Goal: Check status: Check status

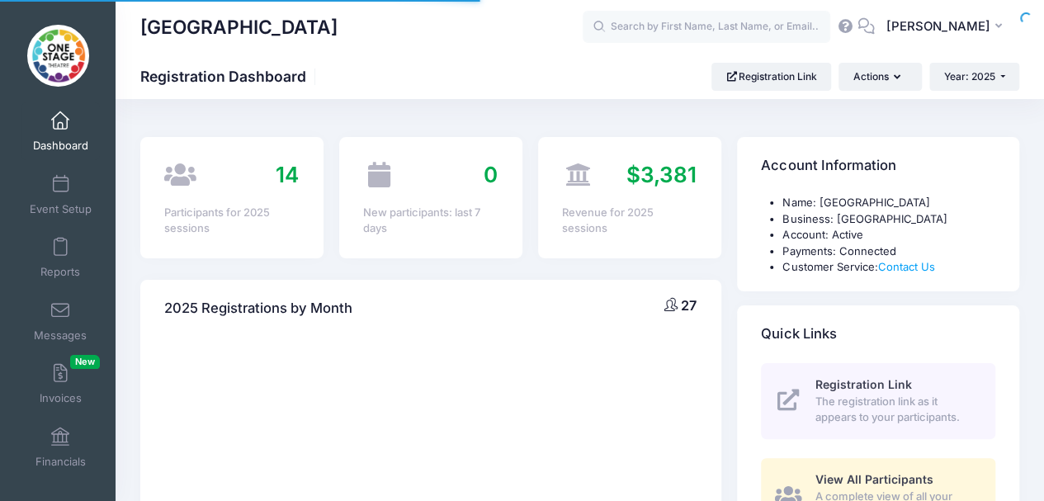
select select
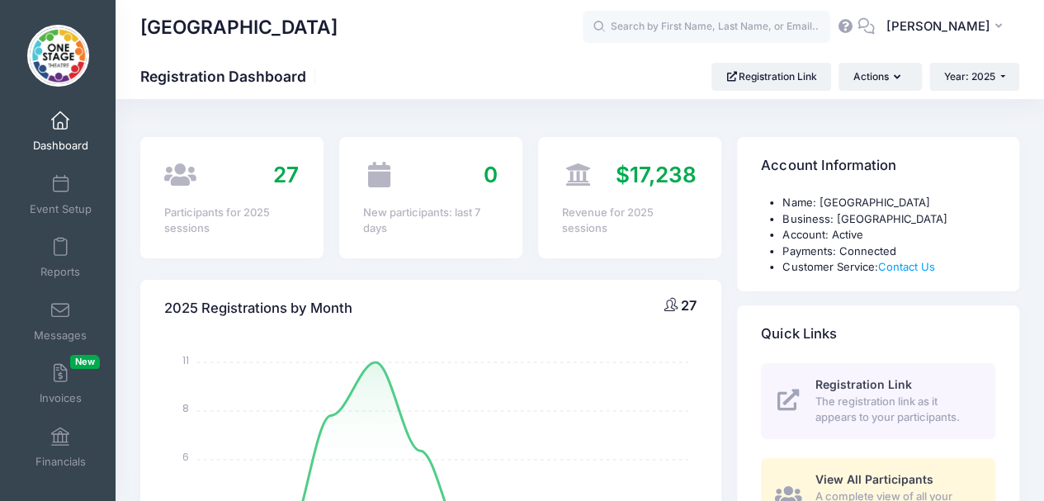
click at [409, 328] on div "2025 Registrations by Month 27" at bounding box center [430, 309] width 581 height 58
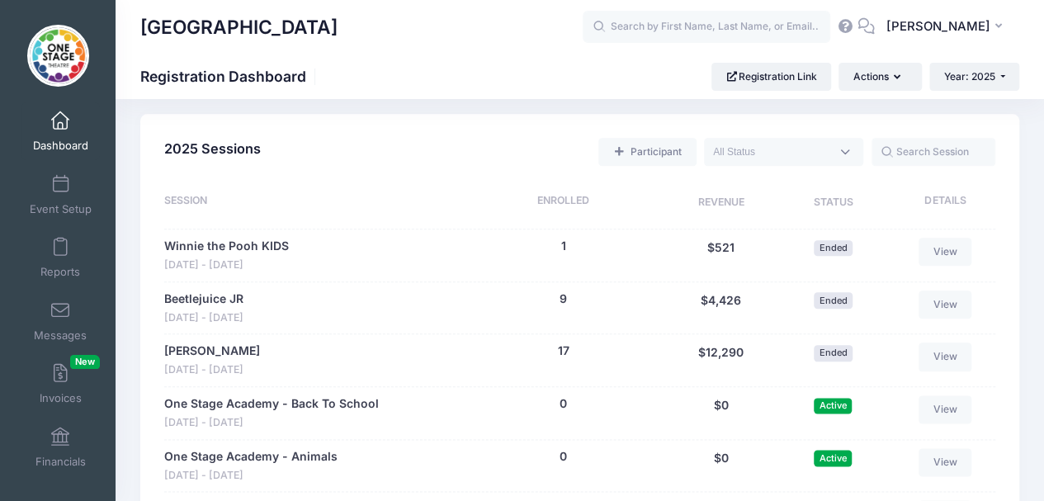
scroll to position [782, 0]
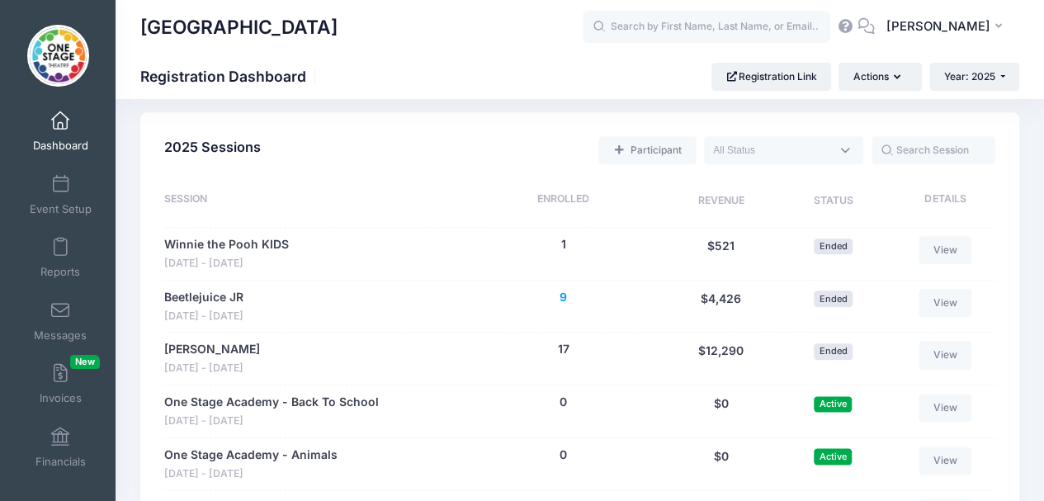
click at [560, 300] on button "9" at bounding box center [563, 297] width 7 height 17
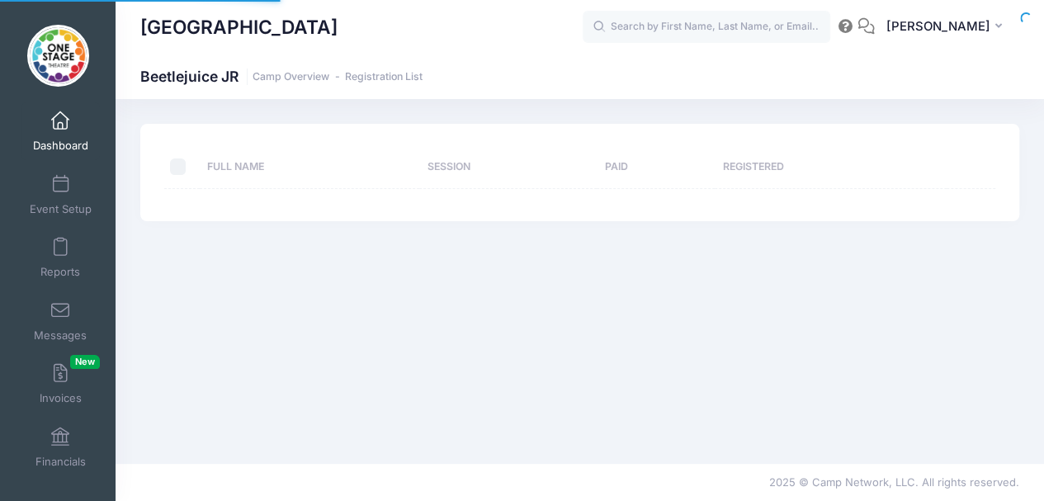
select select "10"
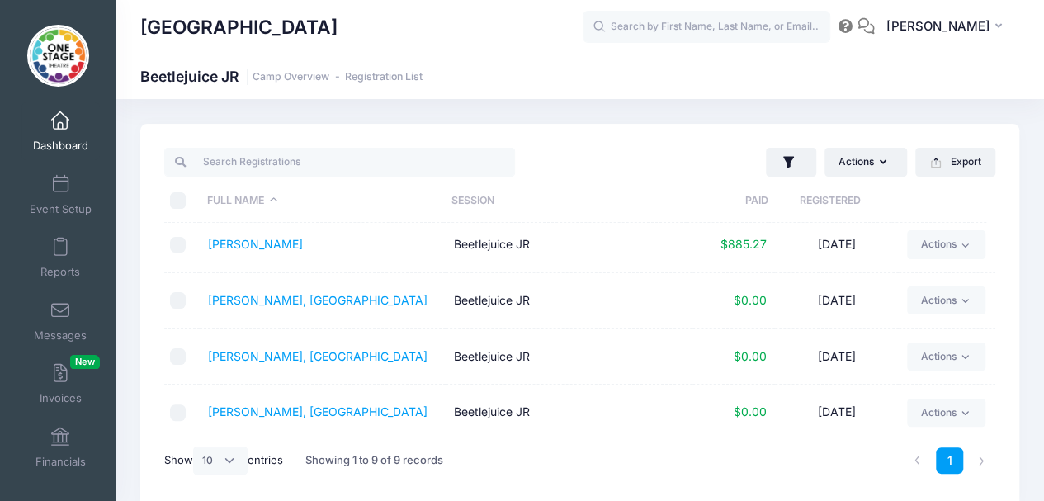
scroll to position [288, 0]
click at [276, 349] on link "[PERSON_NAME], [GEOGRAPHIC_DATA]" at bounding box center [318, 354] width 220 height 14
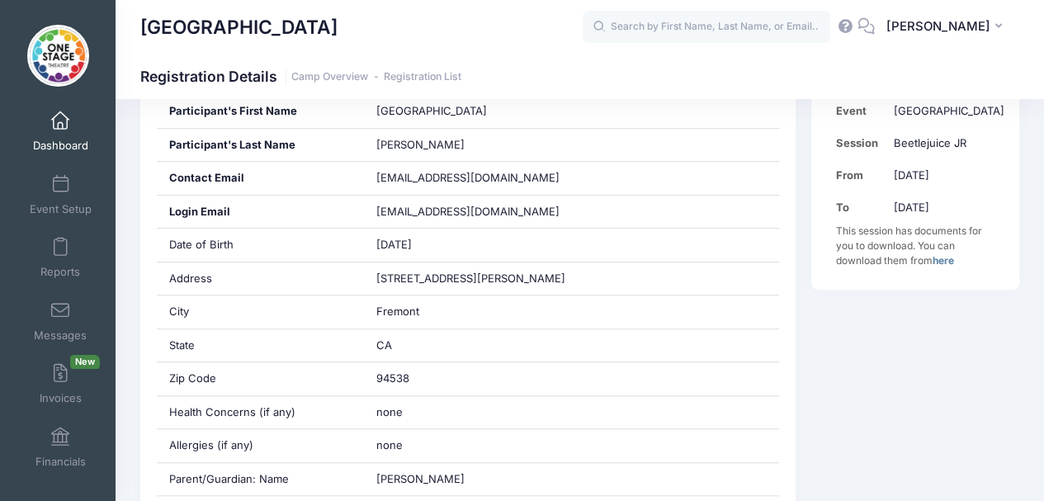
scroll to position [418, 0]
